Goal: Information Seeking & Learning: Find specific fact

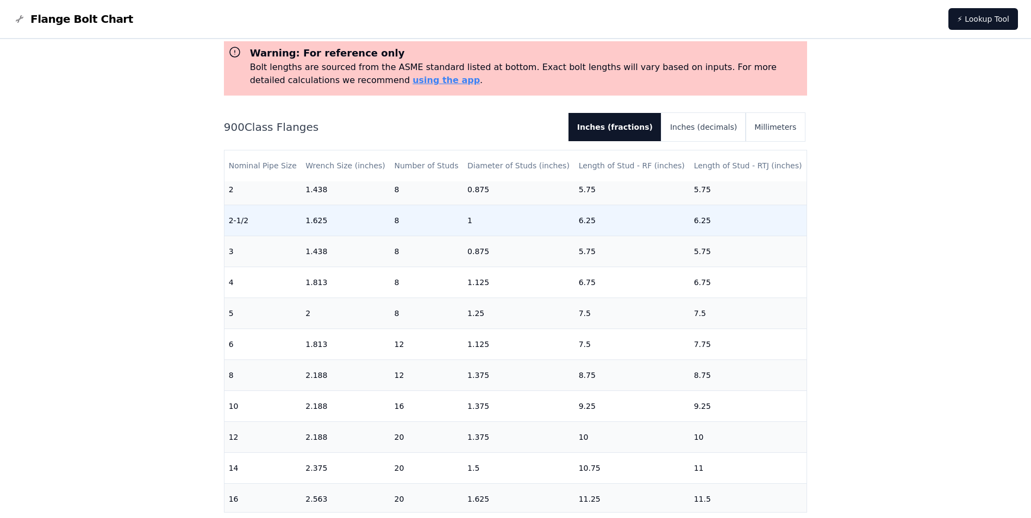
scroll to position [163, 0]
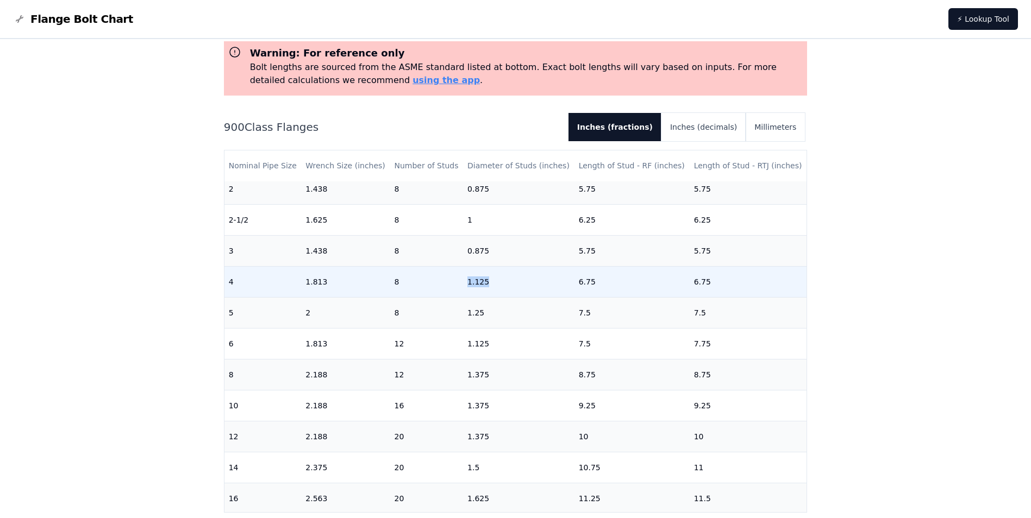
drag, startPoint x: 483, startPoint y: 277, endPoint x: 457, endPoint y: 279, distance: 25.6
click at [457, 279] on tr "4 1.813 8 1.125 6.75 6.75" at bounding box center [515, 281] width 582 height 31
click at [457, 279] on td "8" at bounding box center [426, 281] width 73 height 31
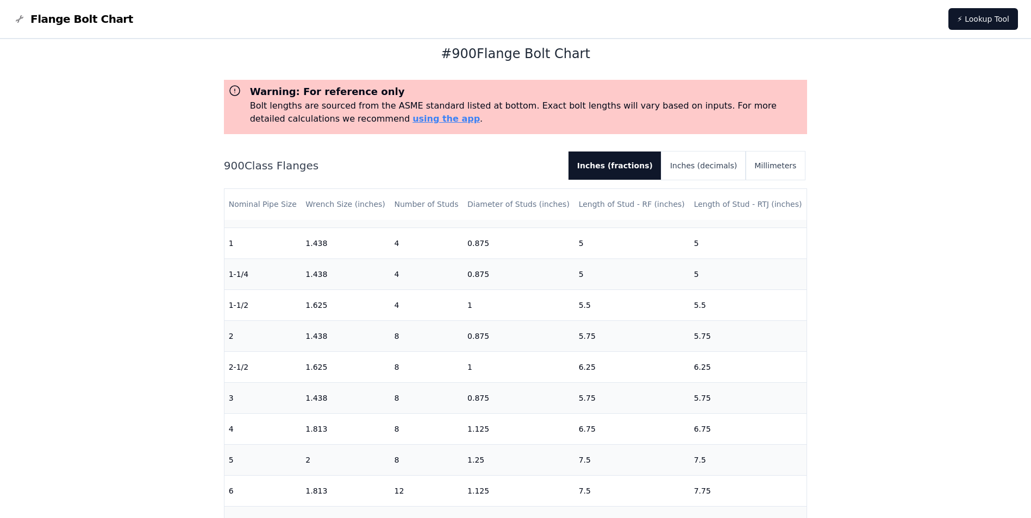
scroll to position [0, 0]
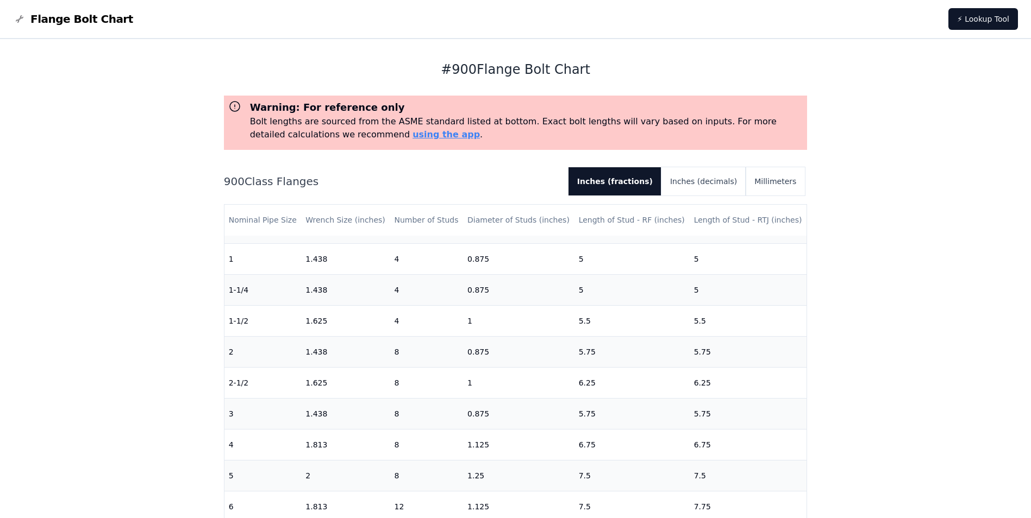
click at [456, 74] on h1 "# 900 Flange Bolt Chart" at bounding box center [515, 69] width 583 height 17
click at [44, 24] on span "Flange Bolt Chart" at bounding box center [81, 18] width 103 height 15
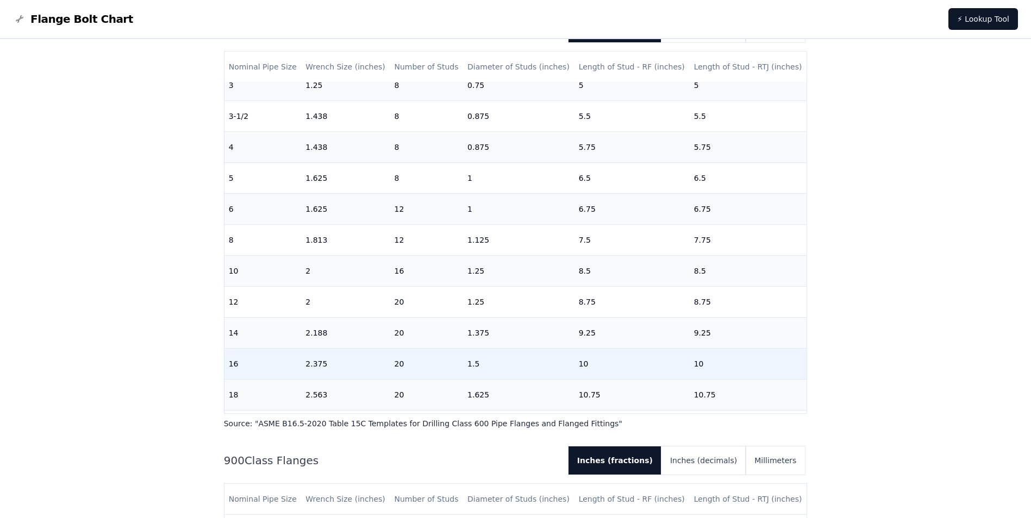
scroll to position [163, 0]
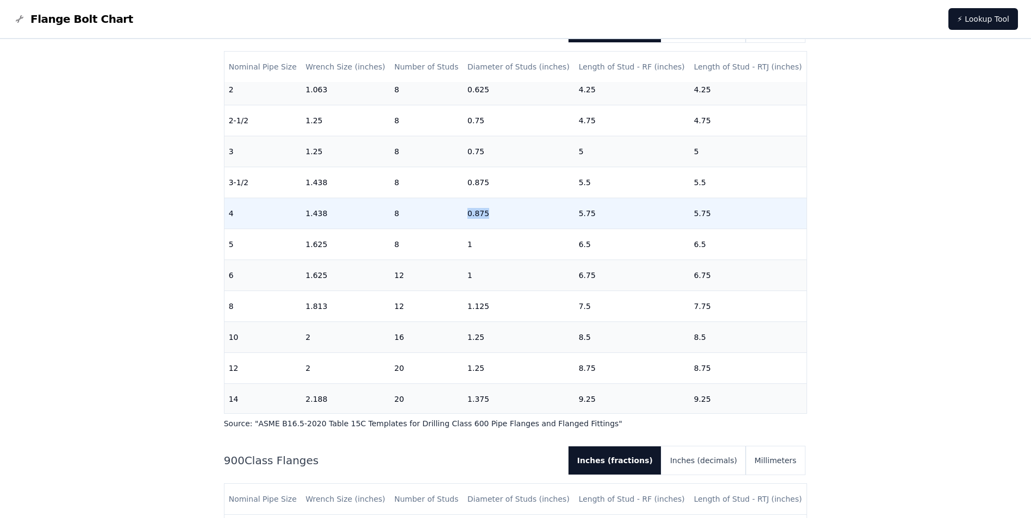
drag, startPoint x: 467, startPoint y: 216, endPoint x: 503, endPoint y: 219, distance: 36.0
click at [503, 219] on td "0.875" at bounding box center [518, 213] width 111 height 31
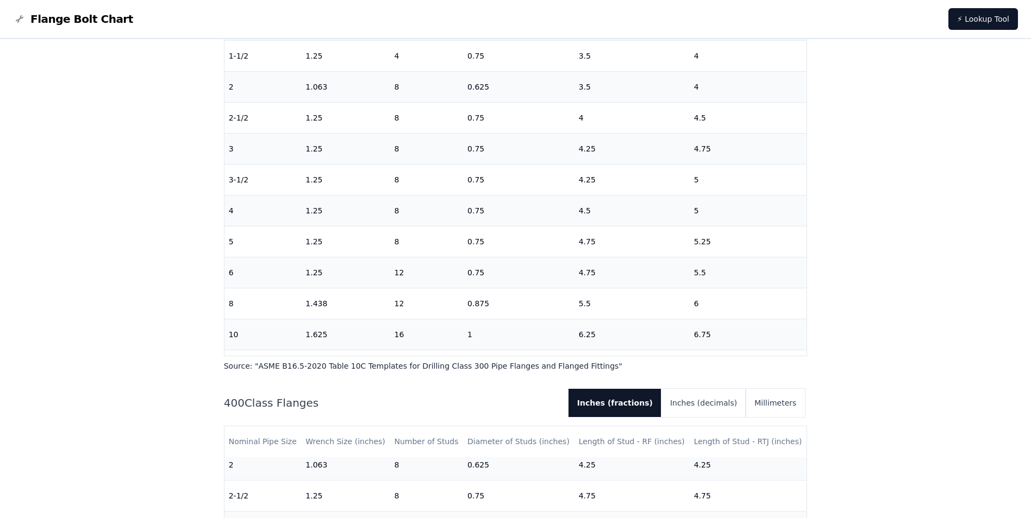
scroll to position [652, 0]
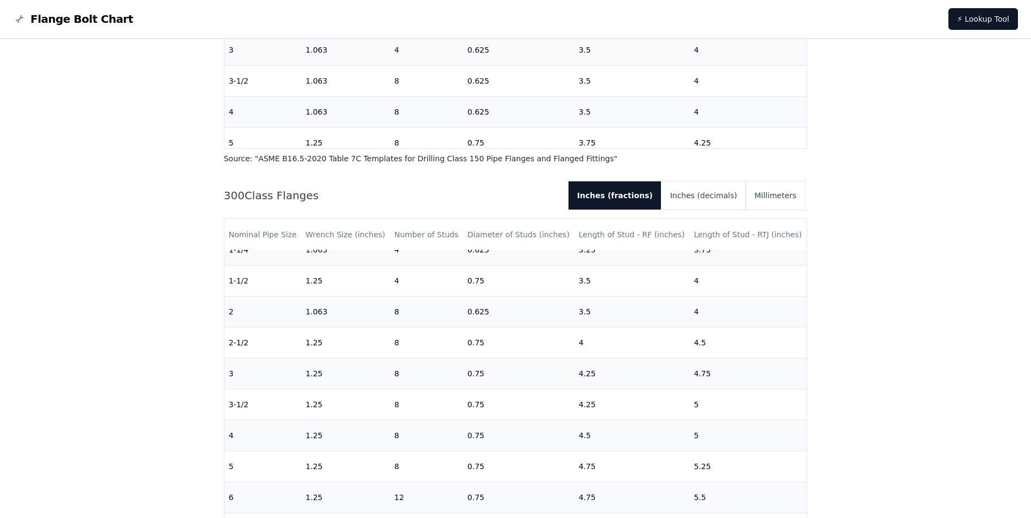
drag, startPoint x: 1016, startPoint y: 134, endPoint x: 972, endPoint y: 48, distance: 96.0
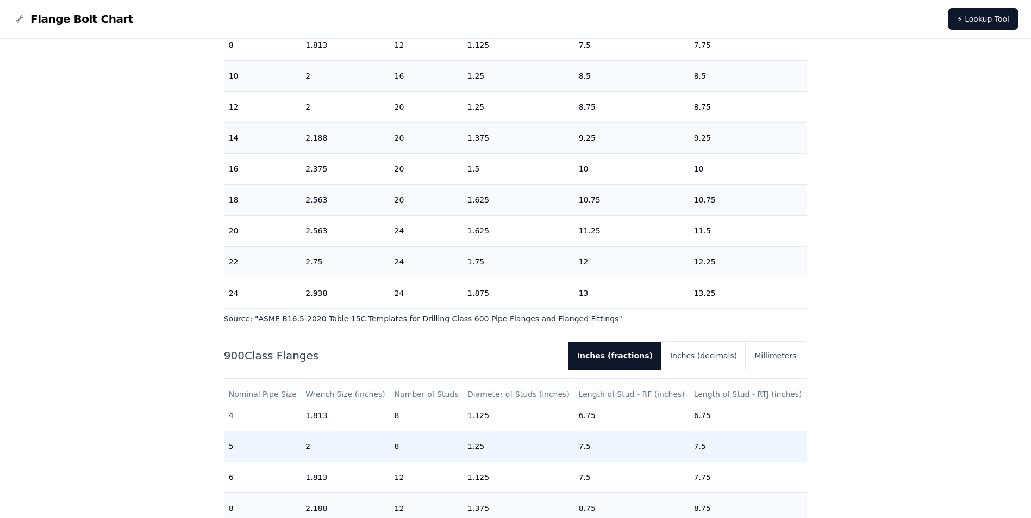
scroll to position [1847, 0]
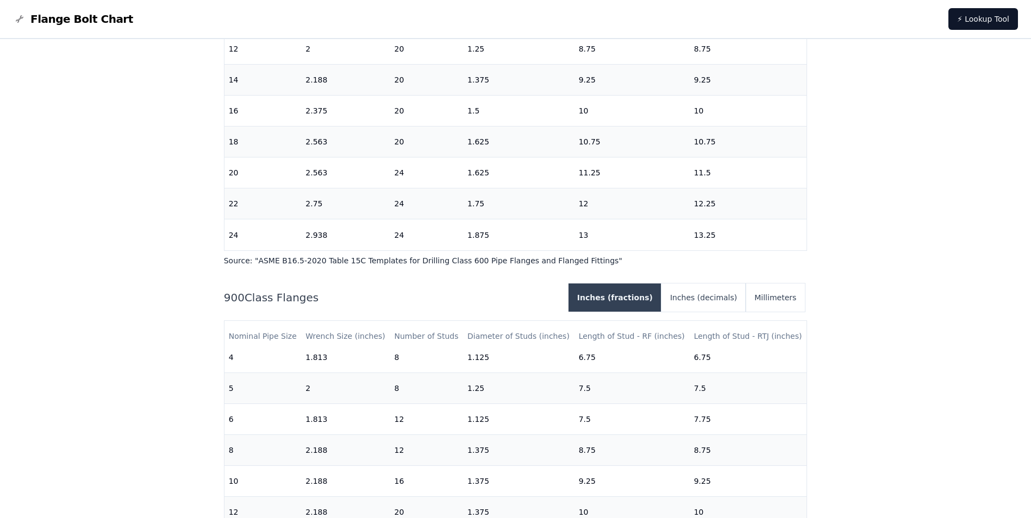
click at [636, 299] on button "Inches (fractions)" at bounding box center [614, 298] width 93 height 28
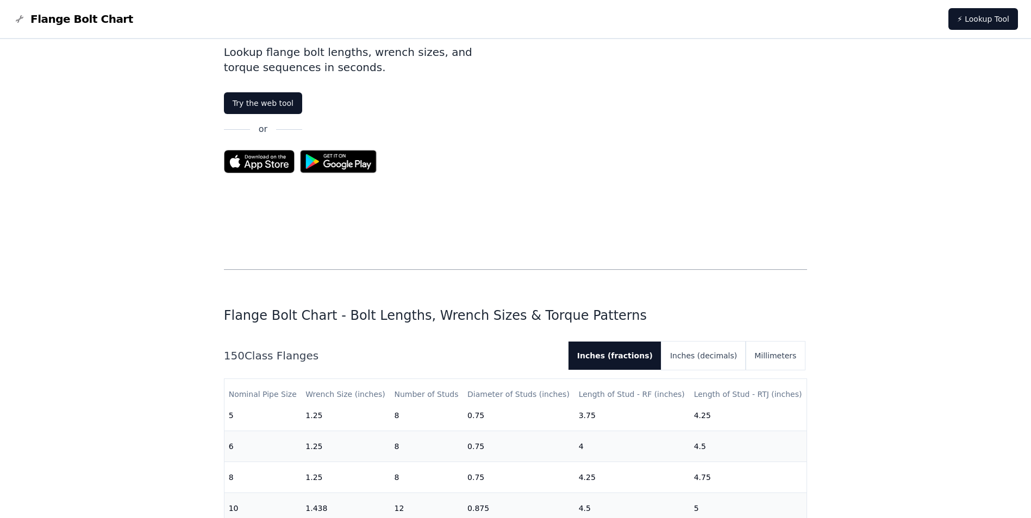
scroll to position [109, 0]
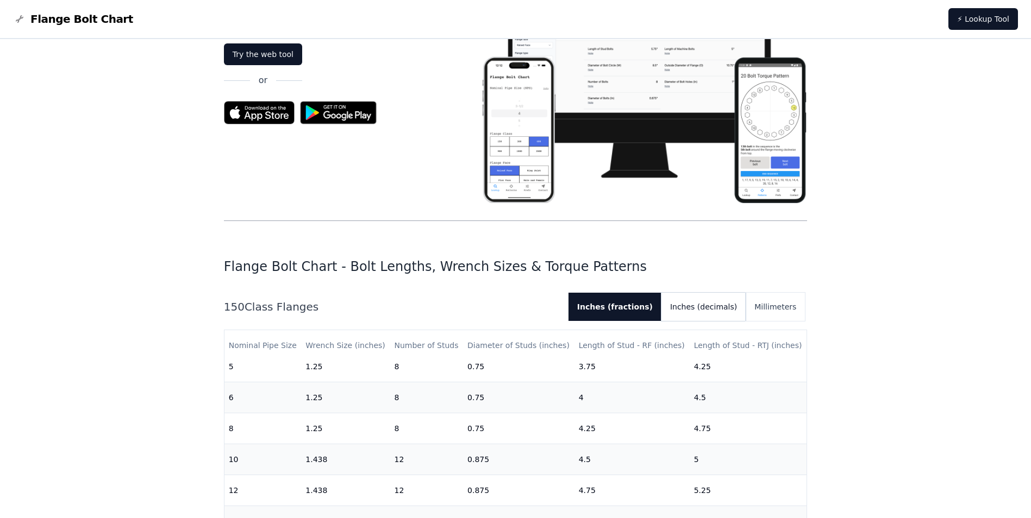
click at [721, 297] on button "Inches (decimals)" at bounding box center [703, 307] width 84 height 28
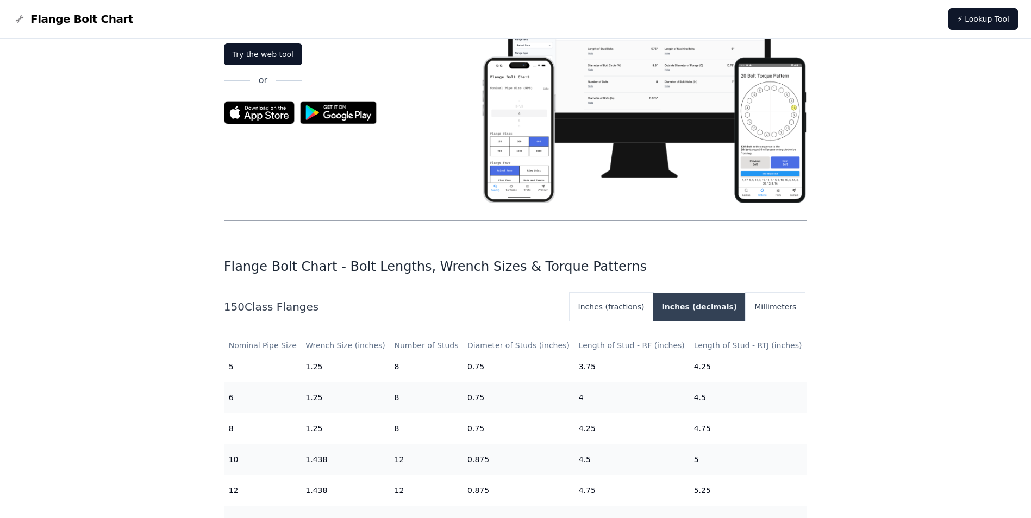
click at [673, 306] on button "Inches (decimals)" at bounding box center [699, 307] width 93 height 28
click at [702, 311] on button "Inches (decimals)" at bounding box center [699, 307] width 93 height 28
click at [636, 310] on button "Inches (fractions)" at bounding box center [611, 307] width 84 height 28
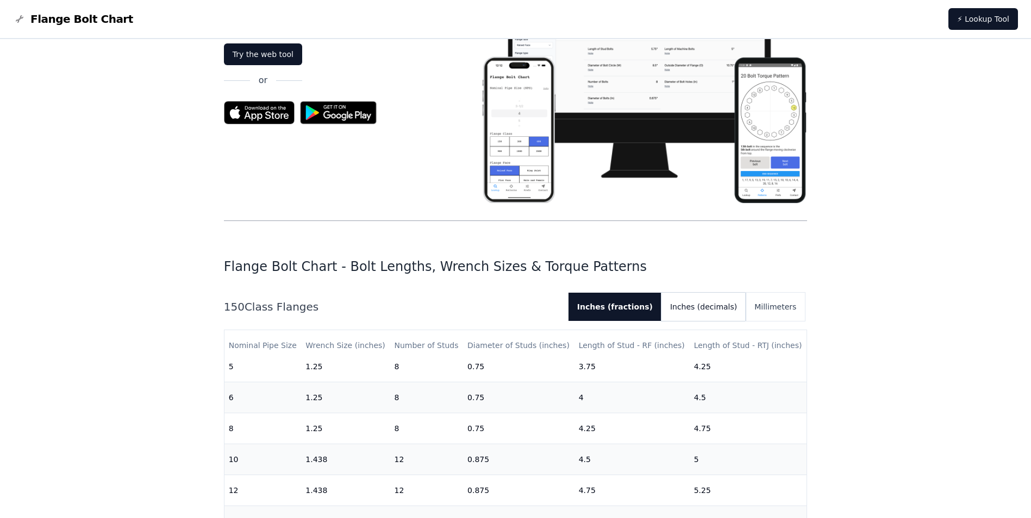
click at [689, 312] on button "Inches (decimals)" at bounding box center [703, 307] width 84 height 28
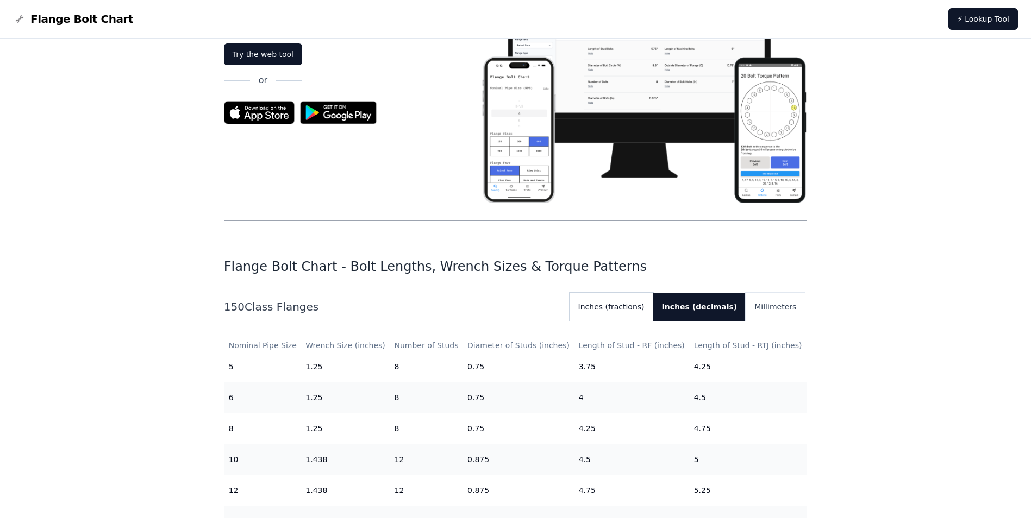
click at [636, 312] on button "Inches (fractions)" at bounding box center [611, 307] width 84 height 28
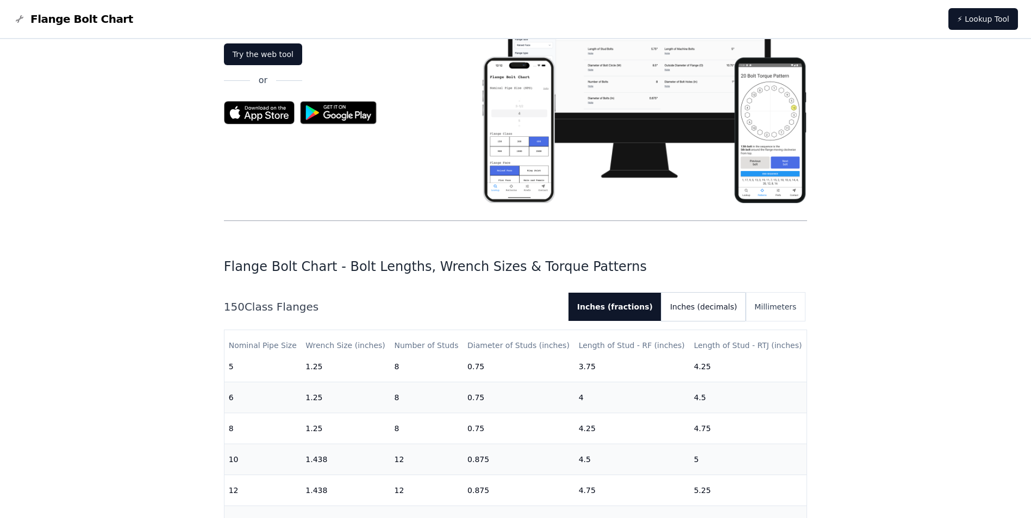
click at [698, 315] on button "Inches (decimals)" at bounding box center [703, 307] width 84 height 28
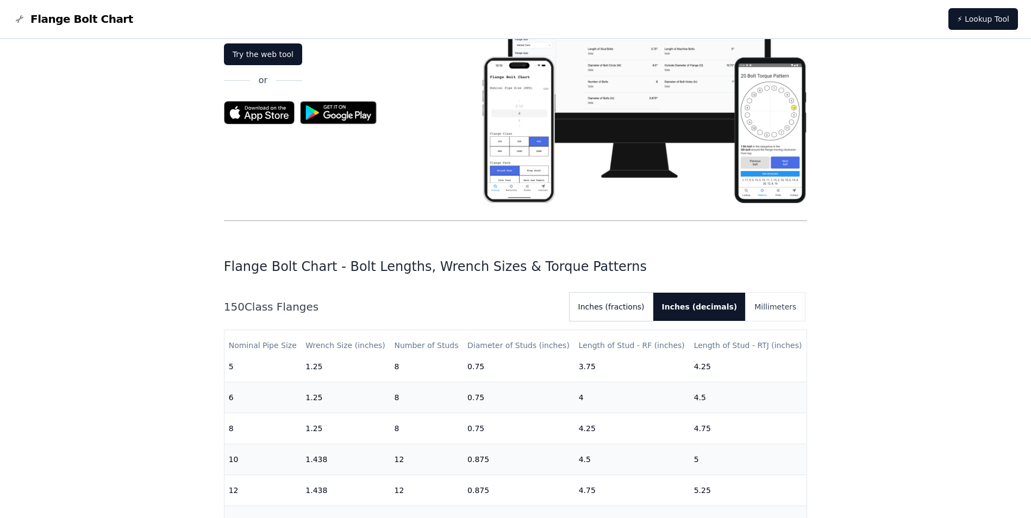
click at [652, 316] on button "Inches (fractions)" at bounding box center [611, 307] width 84 height 28
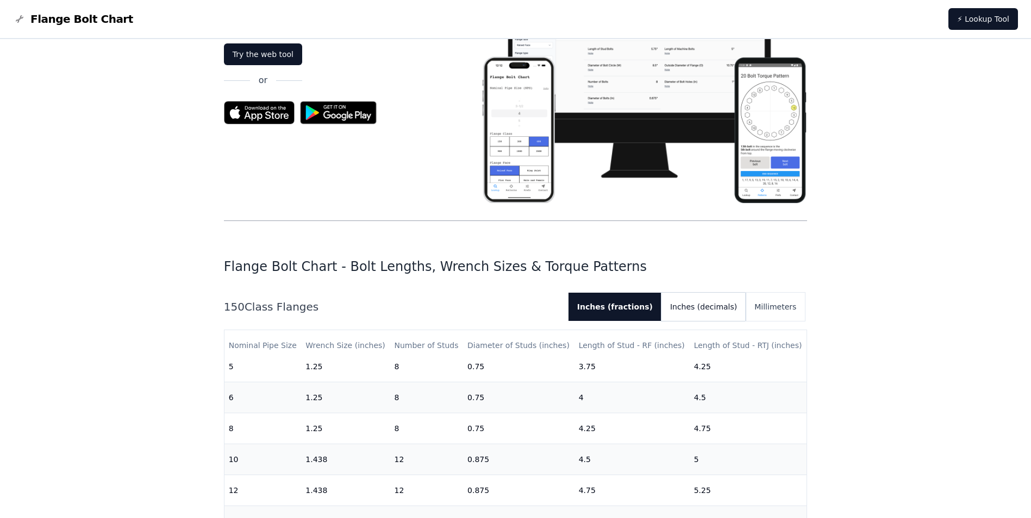
click at [698, 320] on button "Inches (decimals)" at bounding box center [703, 307] width 84 height 28
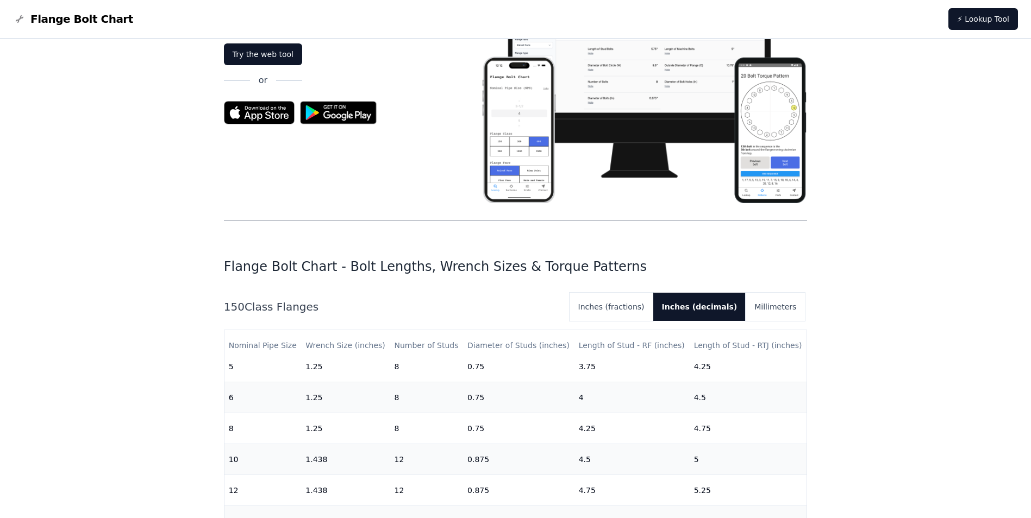
click at [632, 322] on div "150 Class Flanges Inches (fractions) Inches (decimals) Millimeters Nominal Pipe…" at bounding box center [515, 500] width 583 height 415
click at [698, 320] on button "Inches (decimals)" at bounding box center [699, 307] width 93 height 28
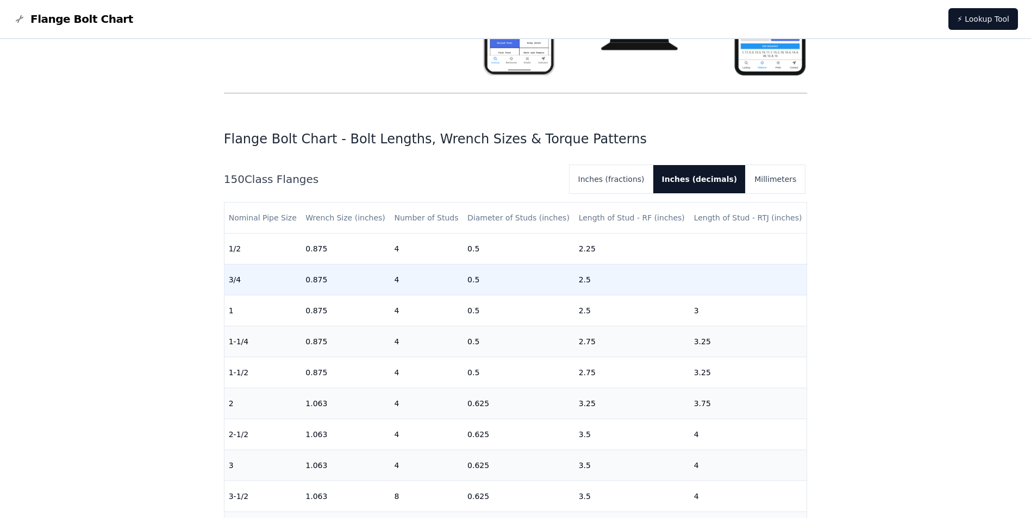
scroll to position [217, 0]
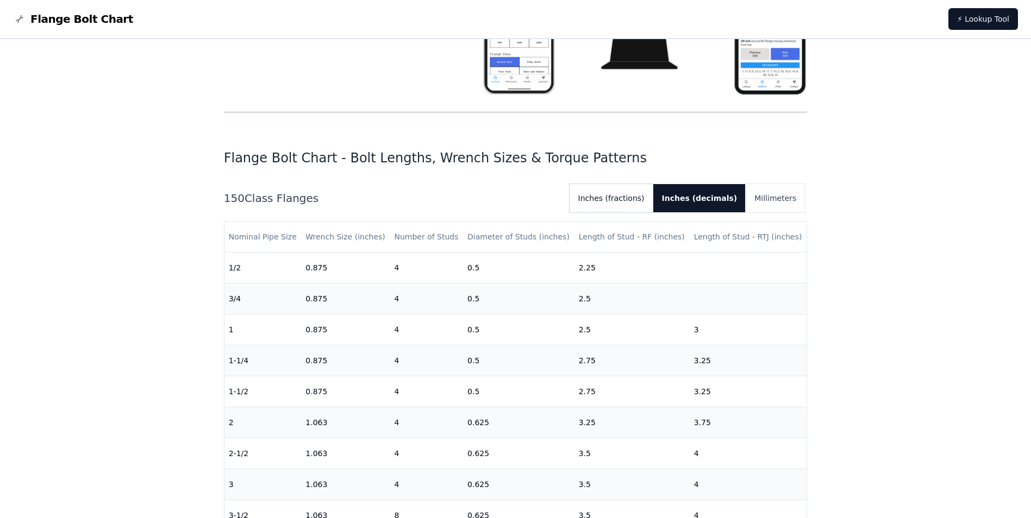
click at [639, 202] on button "Inches (fractions)" at bounding box center [611, 198] width 84 height 28
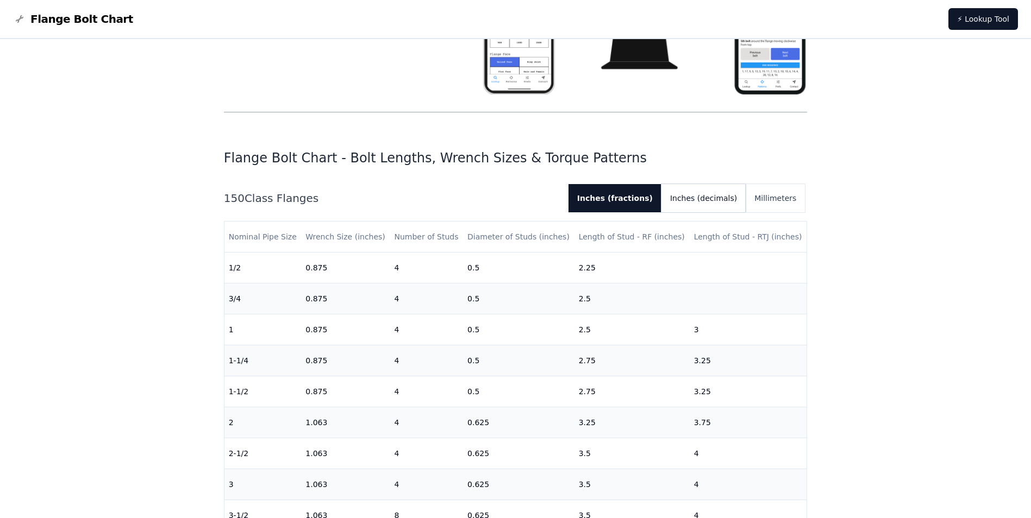
click at [680, 205] on button "Inches (decimals)" at bounding box center [703, 198] width 84 height 28
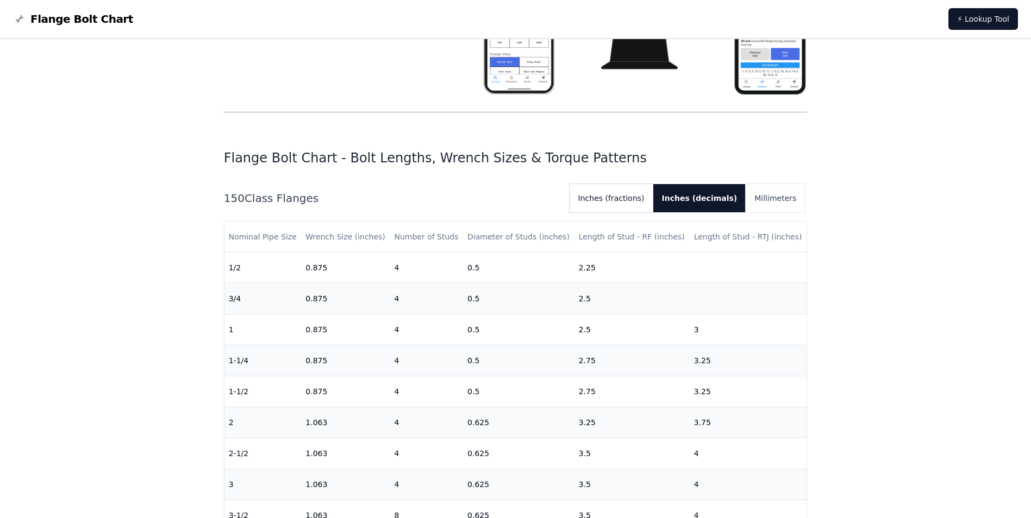
click at [631, 202] on button "Inches (fractions)" at bounding box center [611, 198] width 84 height 28
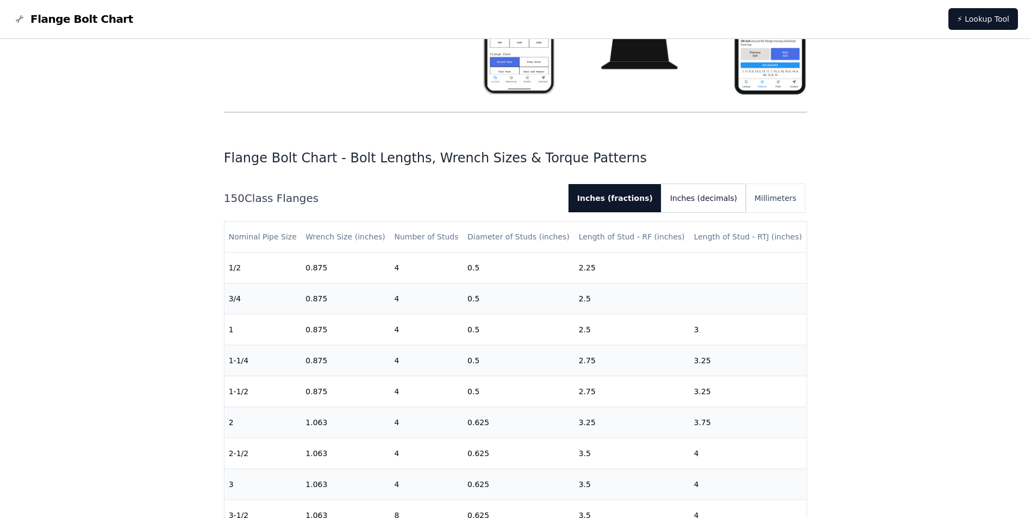
click at [683, 202] on button "Inches (decimals)" at bounding box center [703, 198] width 84 height 28
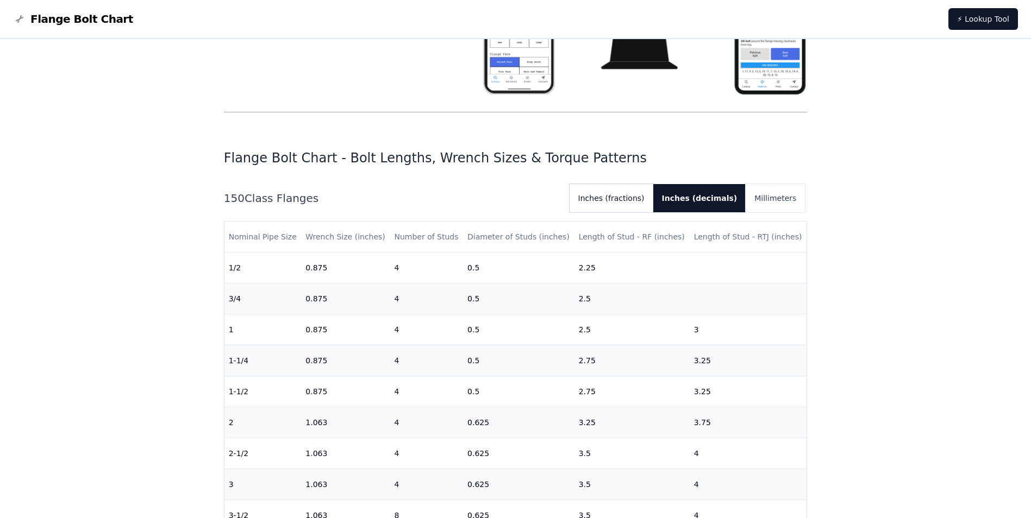
click at [626, 202] on button "Inches (fractions)" at bounding box center [611, 198] width 84 height 28
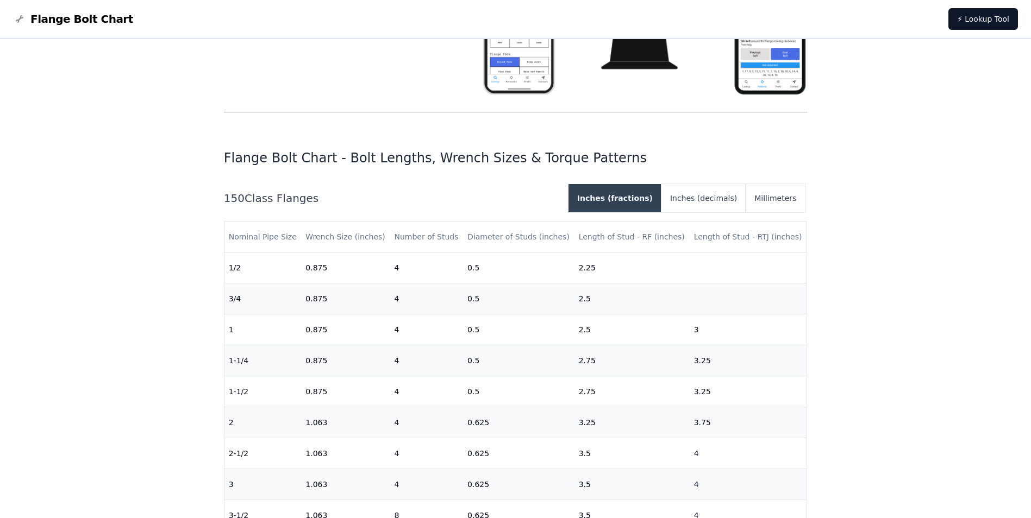
click at [661, 201] on button "Inches (fractions)" at bounding box center [614, 198] width 93 height 28
click at [694, 201] on button "Inches (decimals)" at bounding box center [703, 198] width 84 height 28
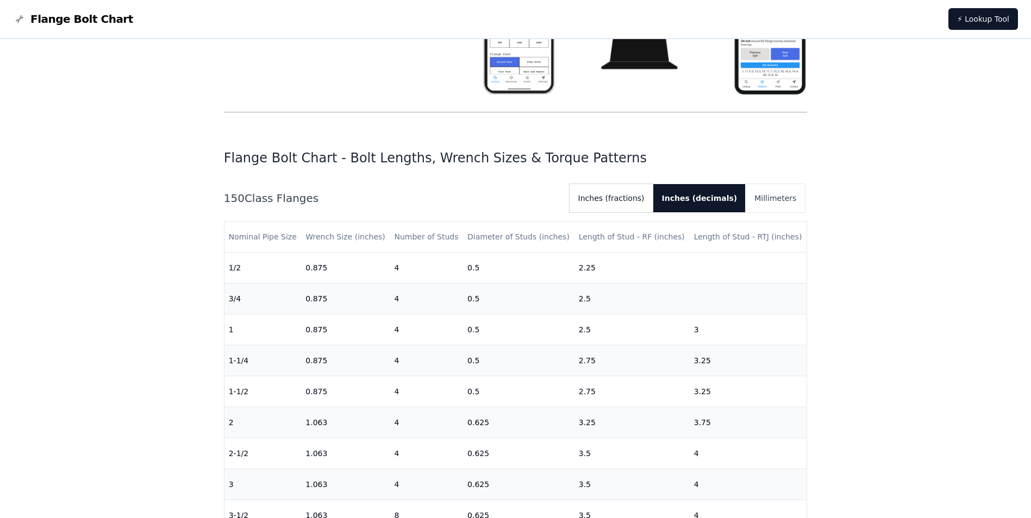
click at [646, 204] on button "Inches (fractions)" at bounding box center [611, 198] width 84 height 28
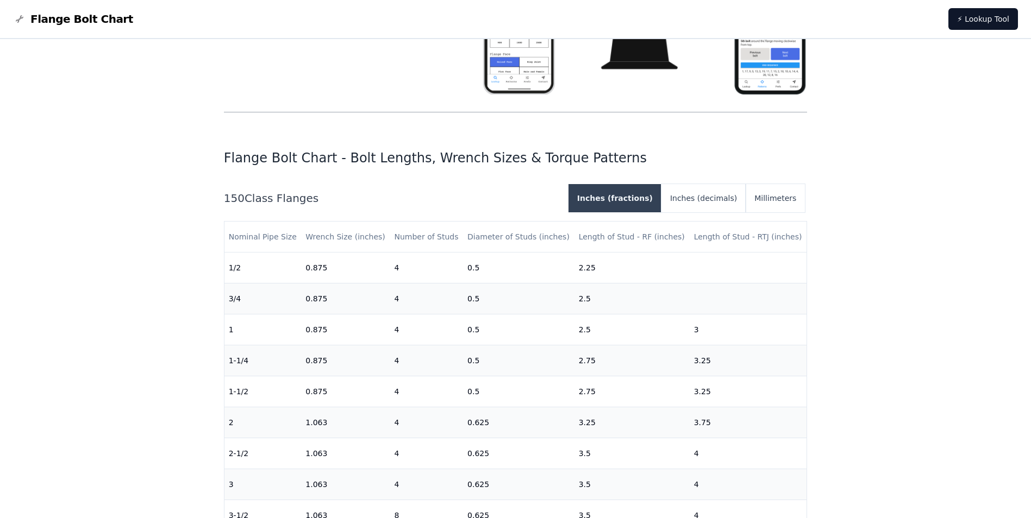
click at [646, 204] on button "Inches (fractions)" at bounding box center [614, 198] width 93 height 28
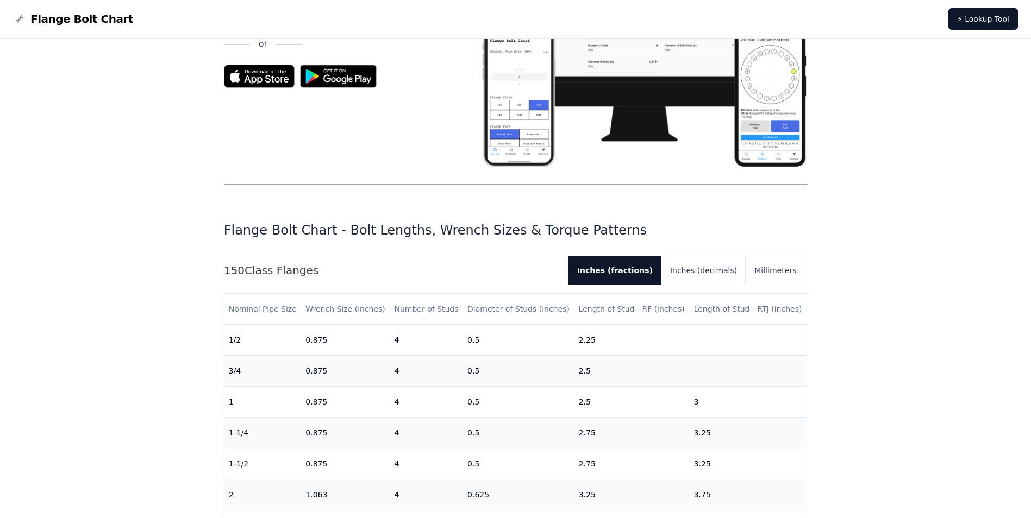
scroll to position [0, 0]
